Goal: Task Accomplishment & Management: Use online tool/utility

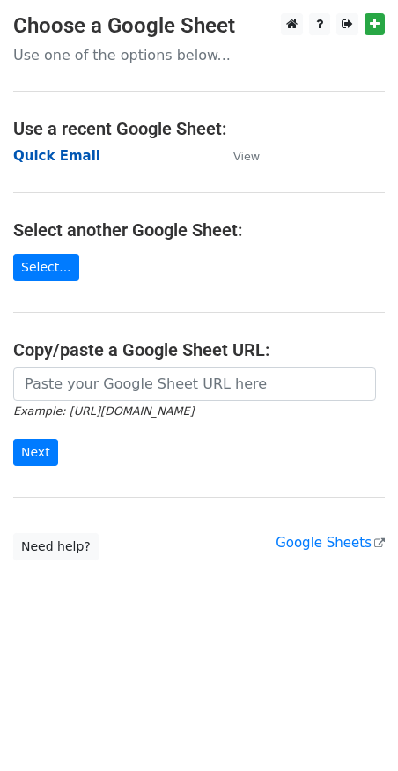
click at [56, 156] on strong "Quick Email" at bounding box center [56, 156] width 87 height 16
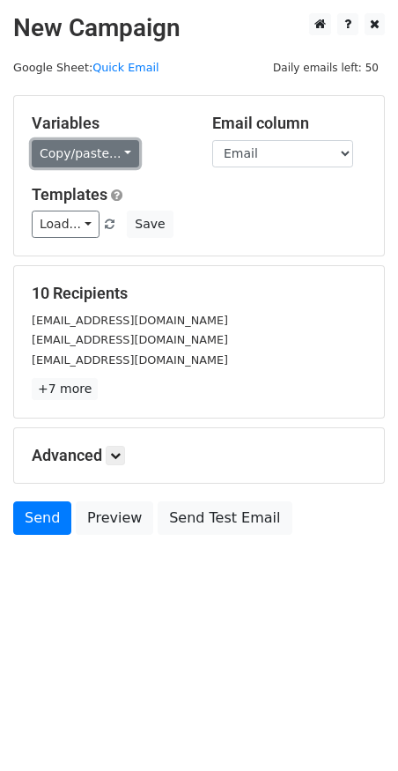
click at [106, 154] on link "Copy/paste..." at bounding box center [86, 153] width 108 height 27
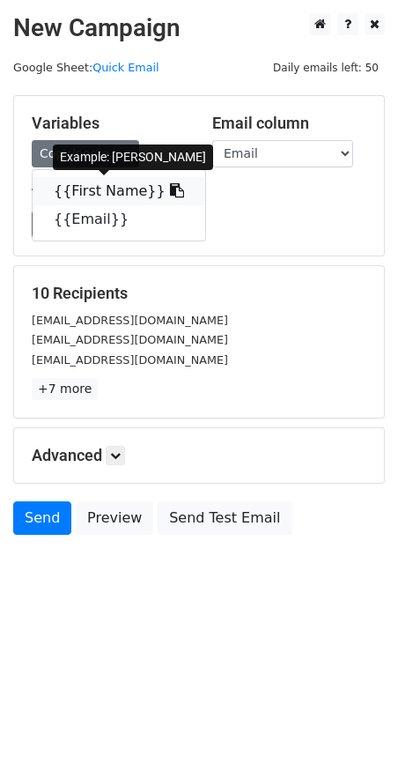
click at [113, 188] on link "{{First Name}}" at bounding box center [119, 191] width 173 height 28
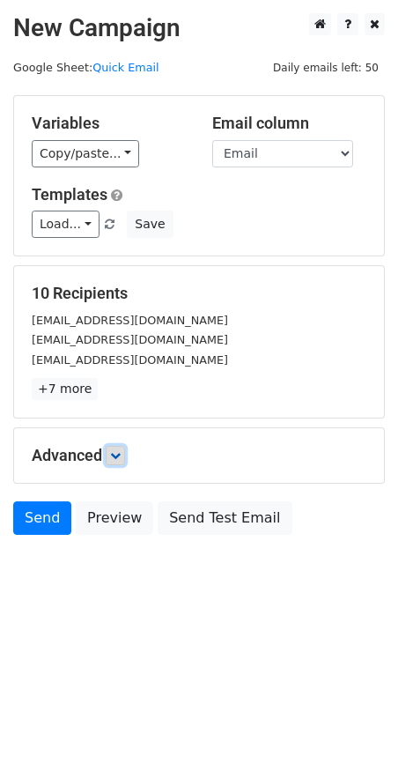
click at [124, 450] on link at bounding box center [115, 455] width 19 height 19
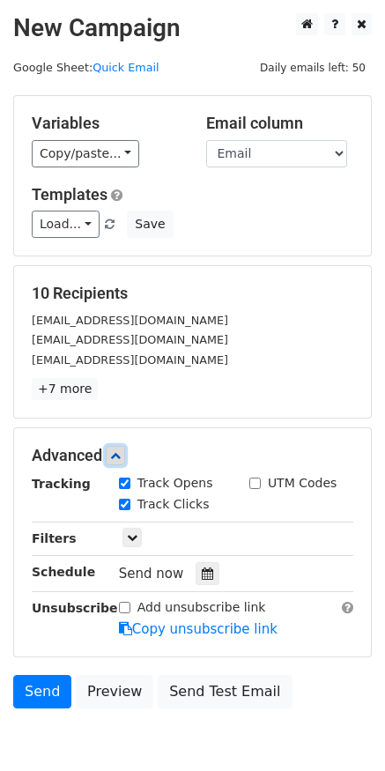
click at [124, 450] on link at bounding box center [115, 455] width 19 height 19
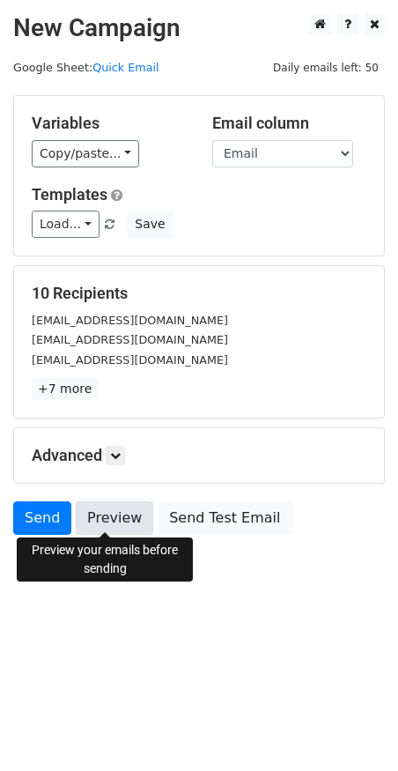
click at [113, 508] on link "Preview" at bounding box center [115, 517] width 78 height 33
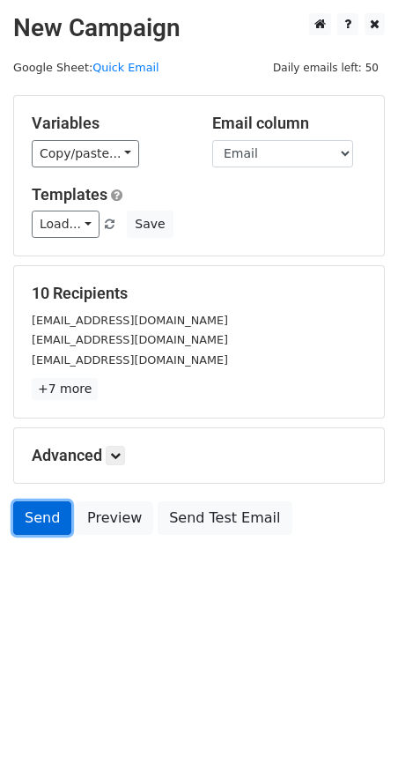
click at [24, 514] on link "Send" at bounding box center [42, 517] width 58 height 33
